Goal: Task Accomplishment & Management: Manage account settings

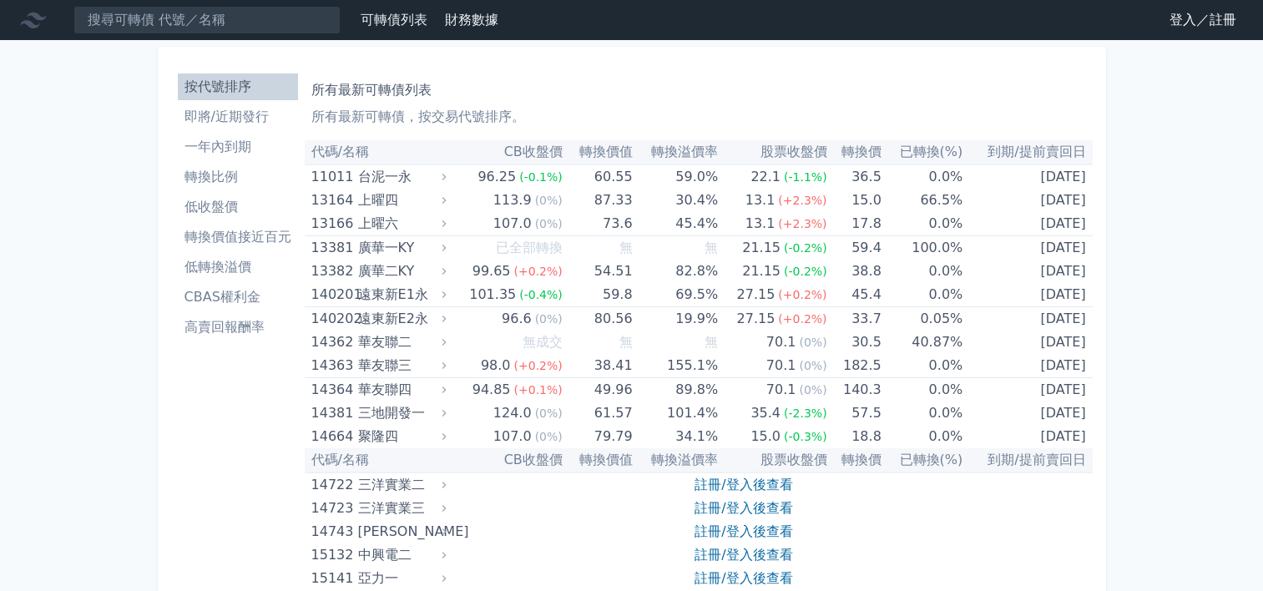
drag, startPoint x: 0, startPoint y: 0, endPoint x: 1175, endPoint y: 28, distance: 1175.3
click at [1175, 28] on link "登入／註冊" at bounding box center [1202, 20] width 93 height 27
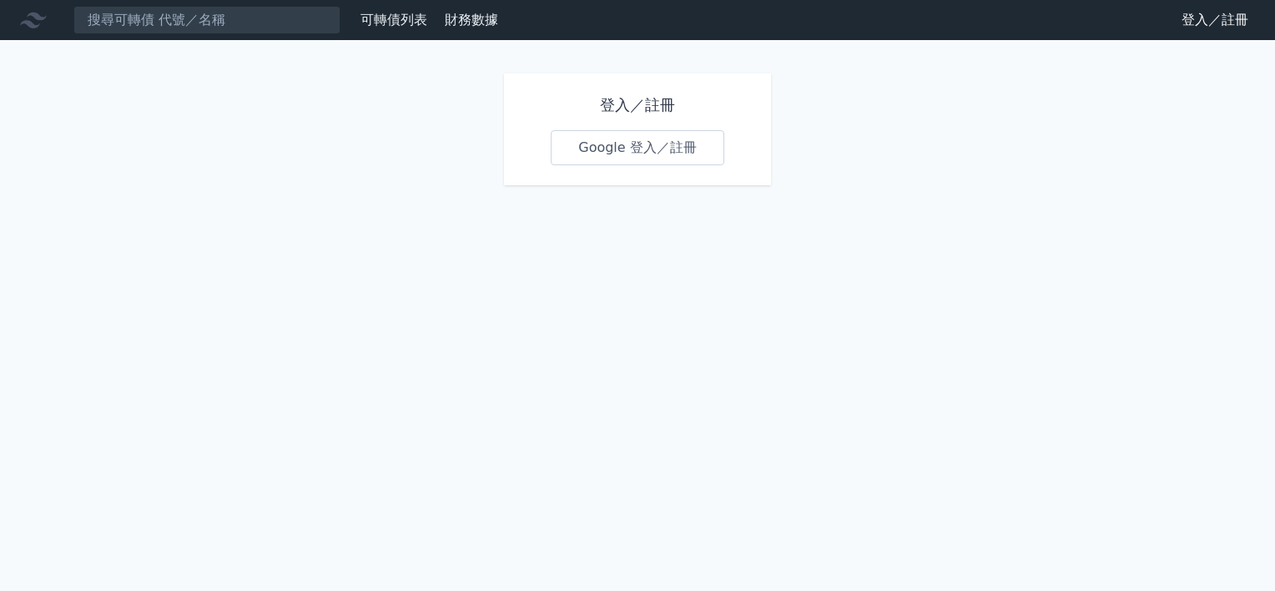
click at [627, 147] on link "Google 登入／註冊" at bounding box center [638, 147] width 174 height 35
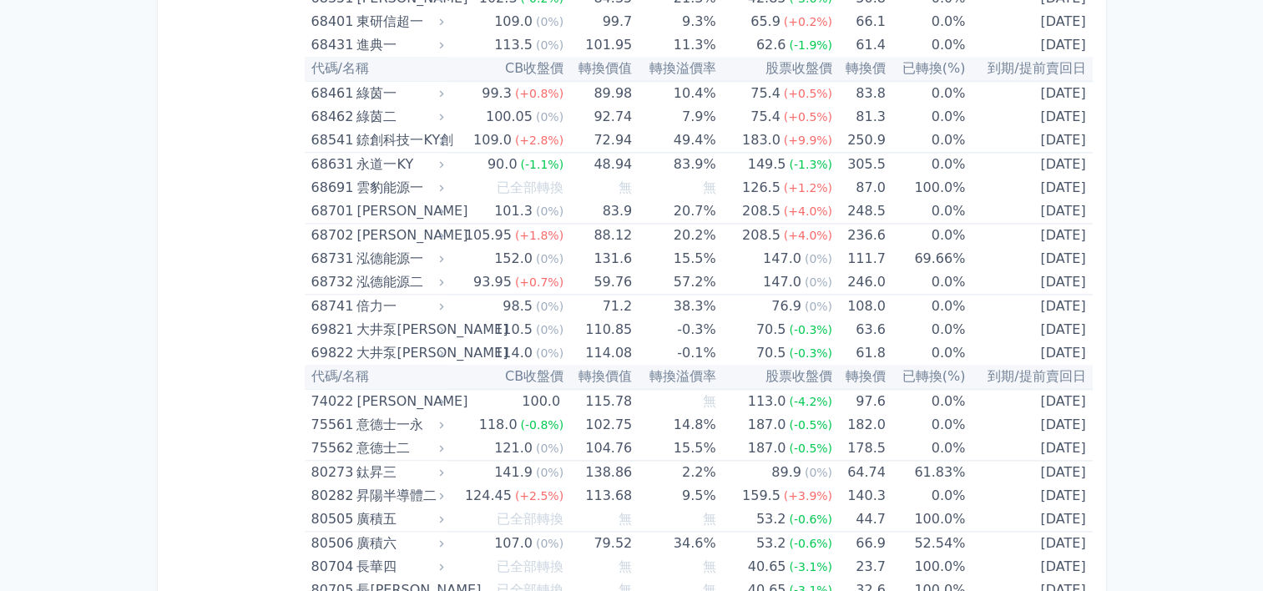
scroll to position [8706, 0]
drag, startPoint x: 1176, startPoint y: 70, endPoint x: 1222, endPoint y: 83, distance: 47.8
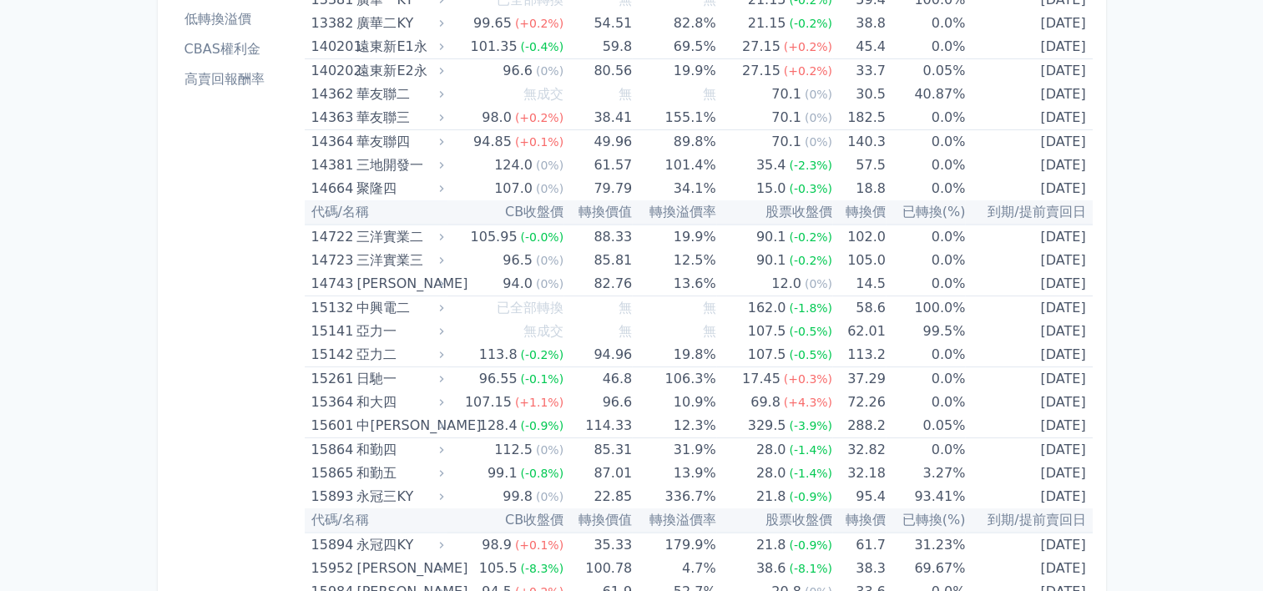
scroll to position [250, 0]
